Goal: Task Accomplishment & Management: Manage account settings

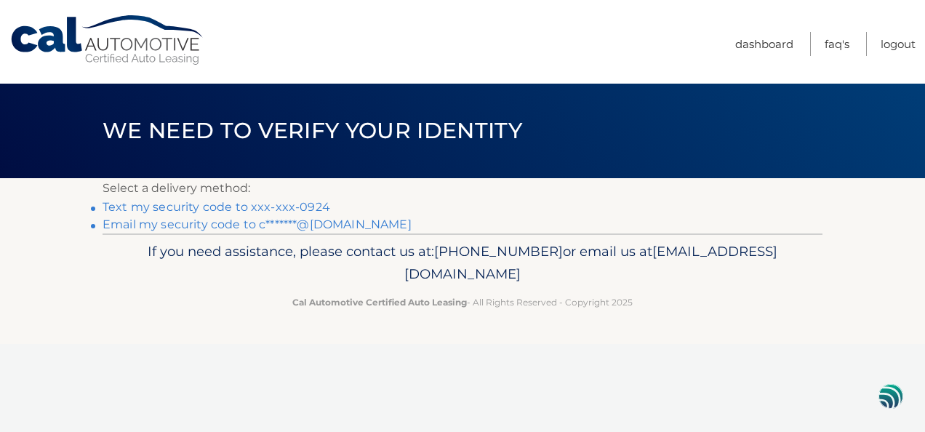
click at [235, 209] on link "Text my security code to xxx-xxx-0924" at bounding box center [217, 207] width 228 height 14
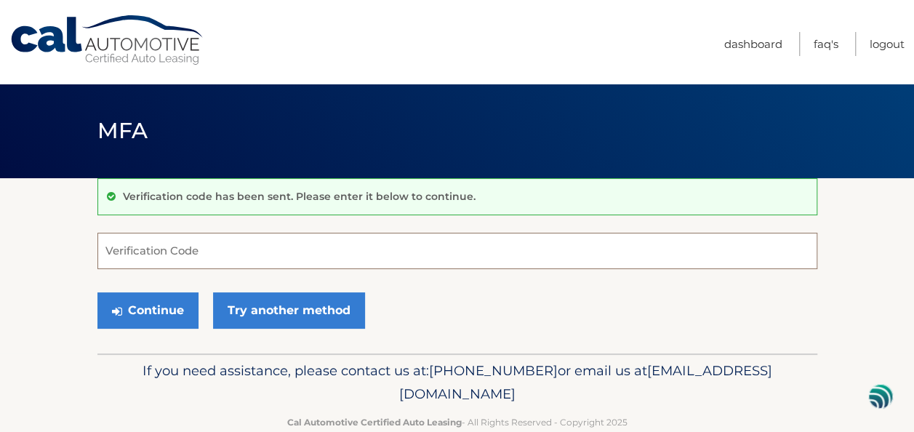
click at [132, 247] on input "Verification Code" at bounding box center [457, 251] width 720 height 36
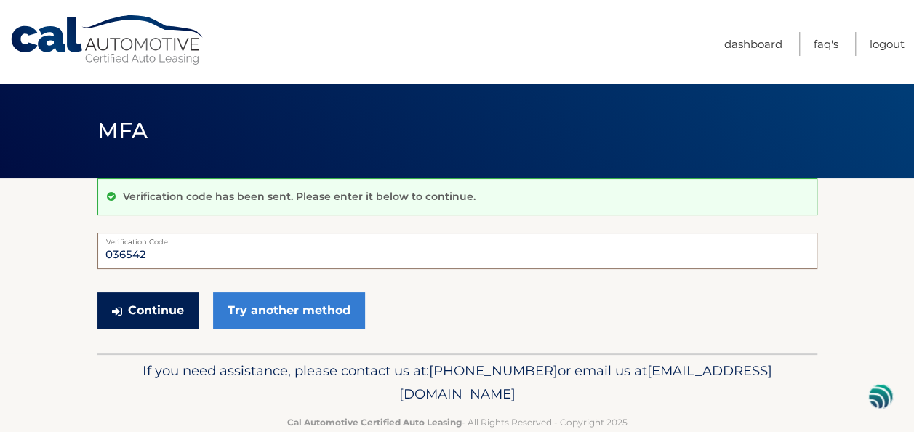
type input "036542"
click at [159, 303] on button "Continue" at bounding box center [147, 310] width 101 height 36
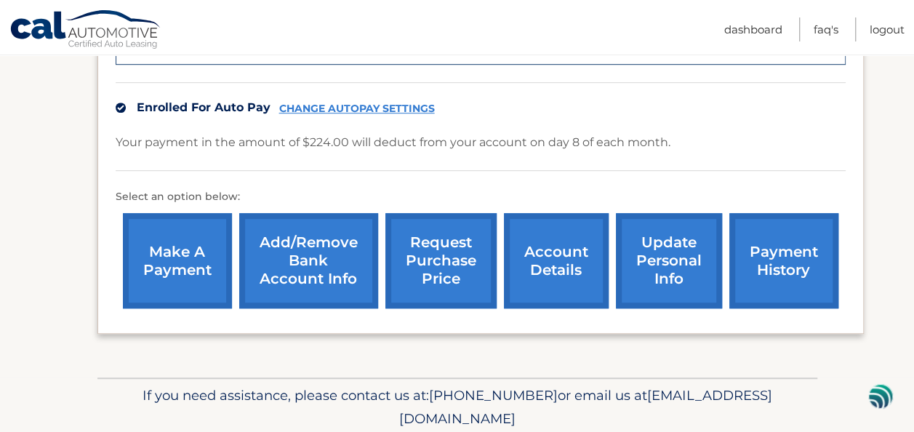
scroll to position [482, 0]
